Goal: Information Seeking & Learning: Find specific page/section

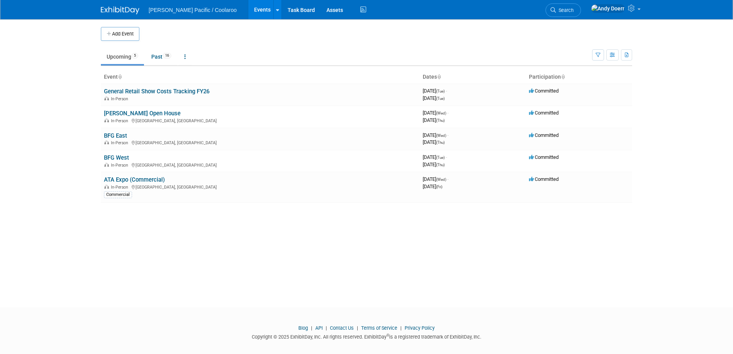
click at [126, 223] on div "Add Event New Event Duplicate Event Warning There is another event in your work…" at bounding box center [366, 156] width 543 height 274
click at [121, 136] on link "BFG East" at bounding box center [115, 135] width 23 height 7
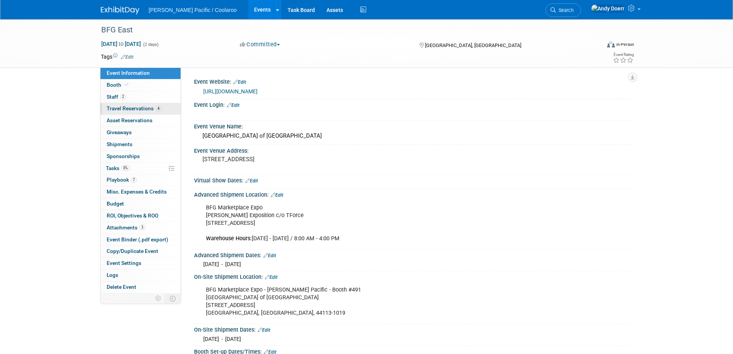
click at [145, 110] on span "Travel Reservations 4" at bounding box center [134, 108] width 55 height 6
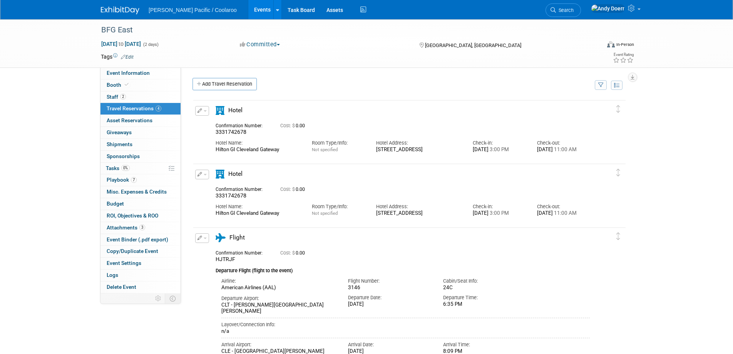
drag, startPoint x: 280, startPoint y: 151, endPoint x: 216, endPoint y: 148, distance: 64.4
click at [215, 148] on div "Hotel Name: Hilton GI Cleveland Gateway" at bounding box center [258, 144] width 96 height 17
copy div "Hilton GI Cleveland Gateway"
drag, startPoint x: 422, startPoint y: 156, endPoint x: 377, endPoint y: 151, distance: 45.4
click at [377, 151] on div "1100 CARNEGIE AVENUE, CLEVELAND 44115" at bounding box center [418, 149] width 85 height 7
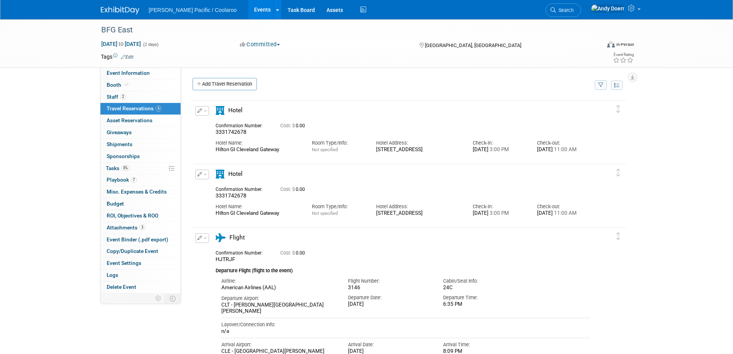
copy div "1100 CARNEGIE AVENUE, CLEVELAND 44115"
click at [442, 153] on div "1100 CARNEGIE AVENUE, CLEVELAND 44115" at bounding box center [418, 149] width 85 height 7
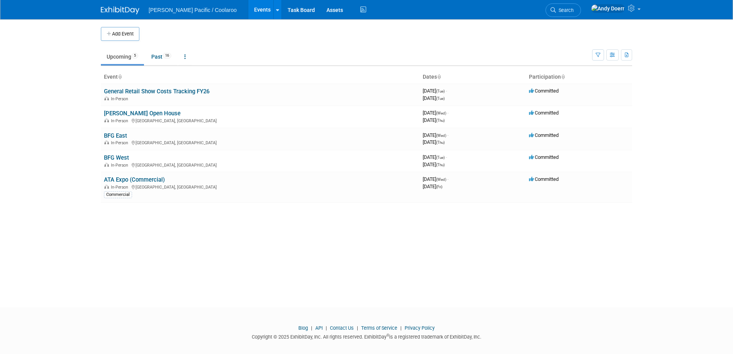
click at [42, 137] on body "GALE Pacific / Coolaroo Events Add Event Bulk Upload Events Shareable Event Boa…" at bounding box center [366, 177] width 733 height 354
click at [120, 157] on link "BFG West" at bounding box center [116, 157] width 25 height 7
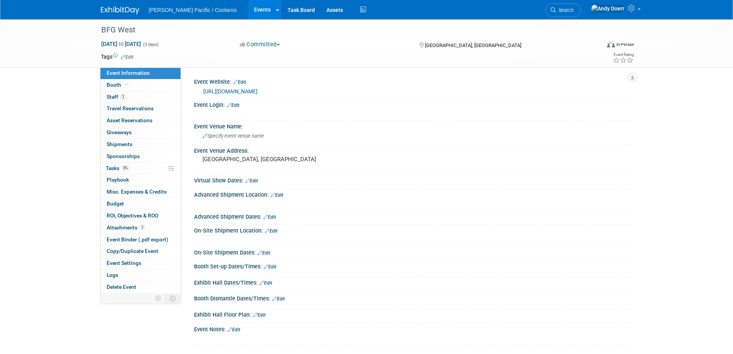
click at [258, 91] on link "[URL][DOMAIN_NAME]" at bounding box center [230, 91] width 54 height 6
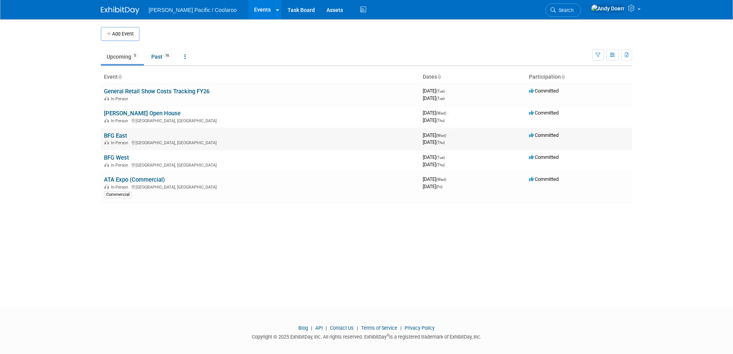
click at [123, 136] on link "BFG East" at bounding box center [115, 135] width 23 height 7
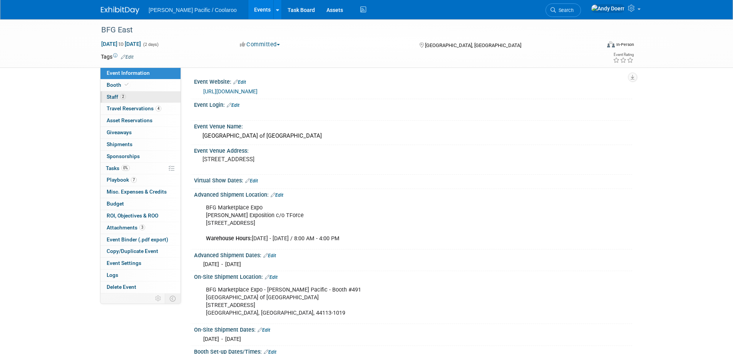
click at [140, 99] on link "2 Staff 2" at bounding box center [141, 97] width 80 height 12
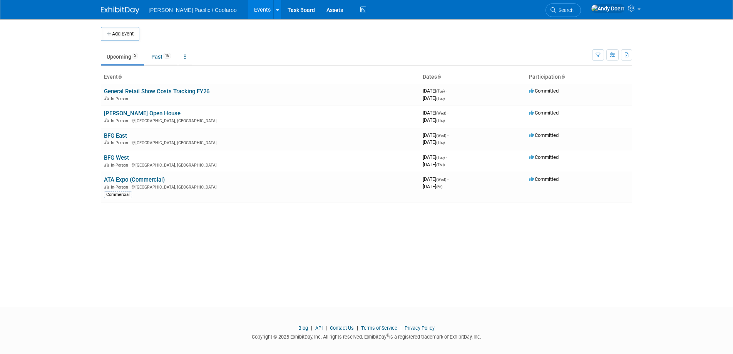
click at [123, 133] on link "BFG East" at bounding box center [115, 135] width 23 height 7
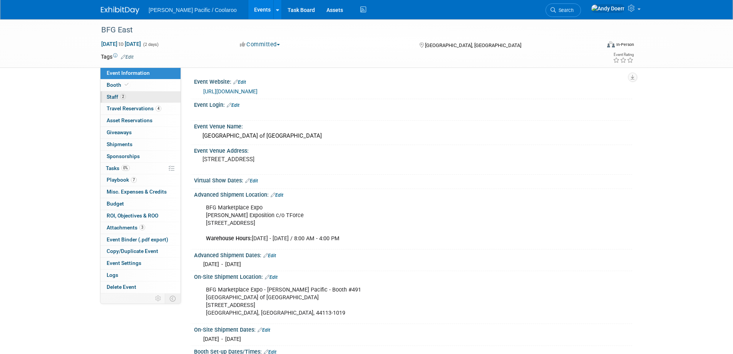
click at [127, 100] on link "2 Staff 2" at bounding box center [141, 97] width 80 height 12
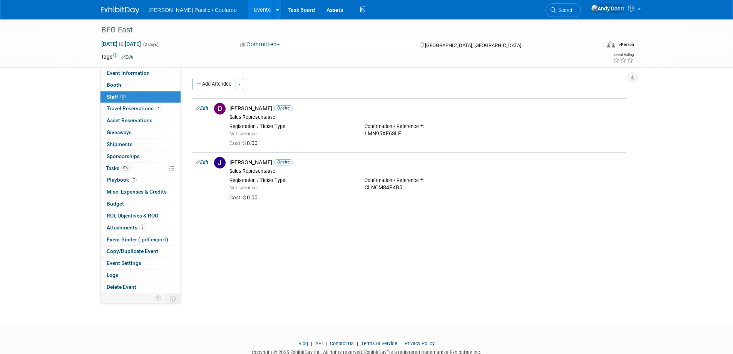
click at [124, 7] on img at bounding box center [120, 11] width 39 height 8
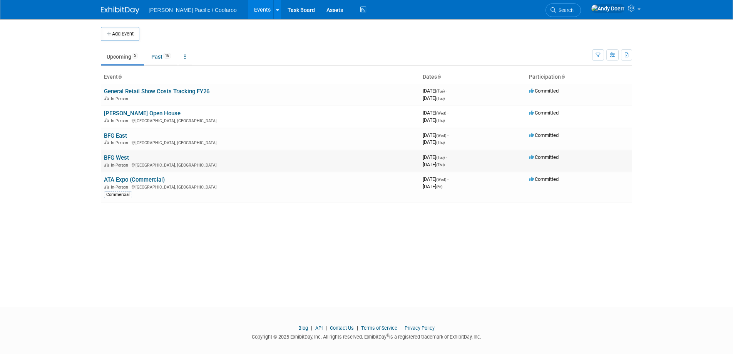
click at [121, 156] on link "BFG West" at bounding box center [116, 157] width 25 height 7
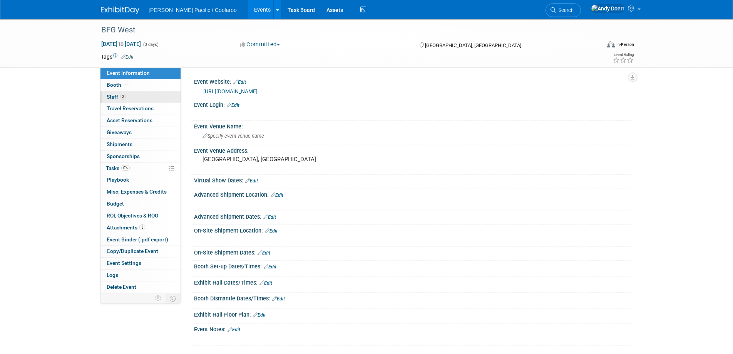
click at [147, 95] on link "2 Staff 2" at bounding box center [141, 97] width 80 height 12
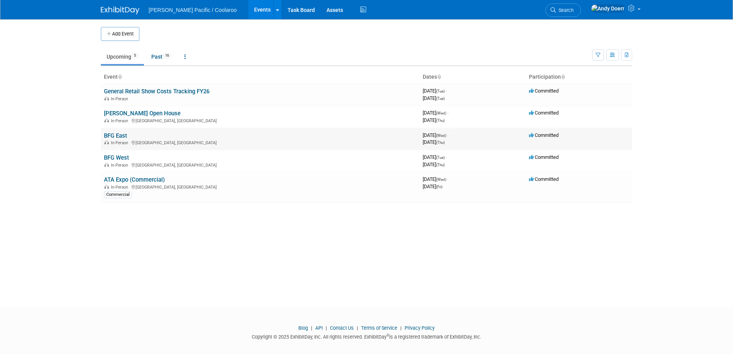
click at [123, 133] on link "BFG East" at bounding box center [115, 135] width 23 height 7
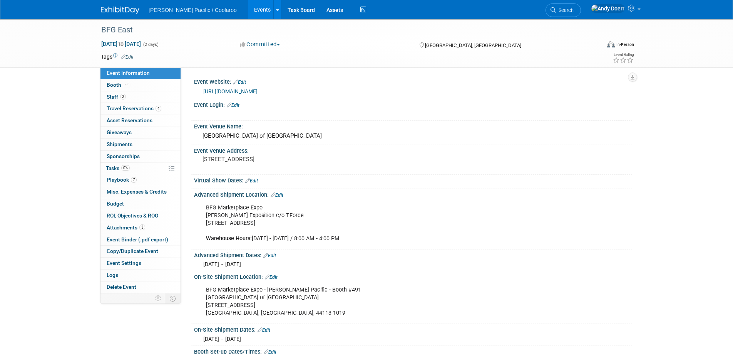
click at [258, 89] on link "[URL][DOMAIN_NAME]" at bounding box center [230, 91] width 54 height 6
